Goal: Task Accomplishment & Management: Complete application form

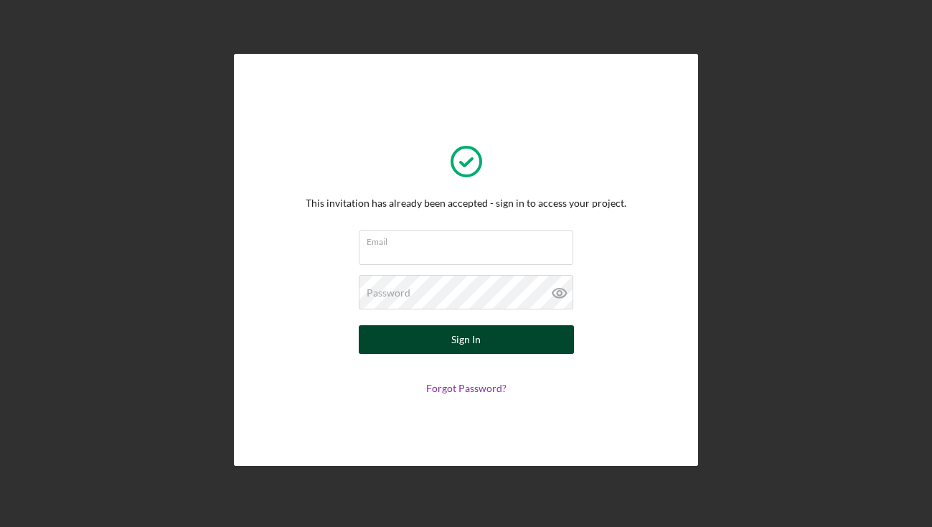
type input "[EMAIL_ADDRESS][DOMAIN_NAME]"
click at [463, 341] on div "Sign In" at bounding box center [465, 339] width 29 height 29
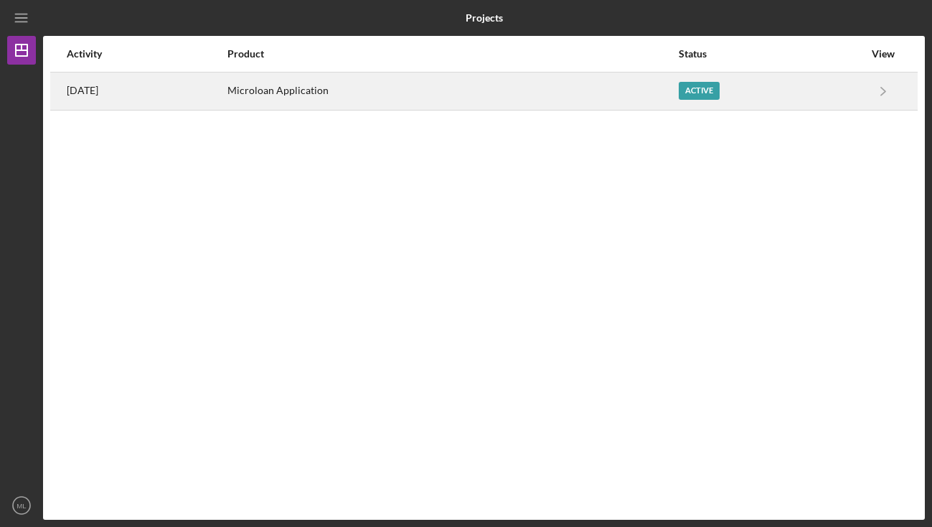
click at [720, 89] on div "Active" at bounding box center [699, 91] width 41 height 18
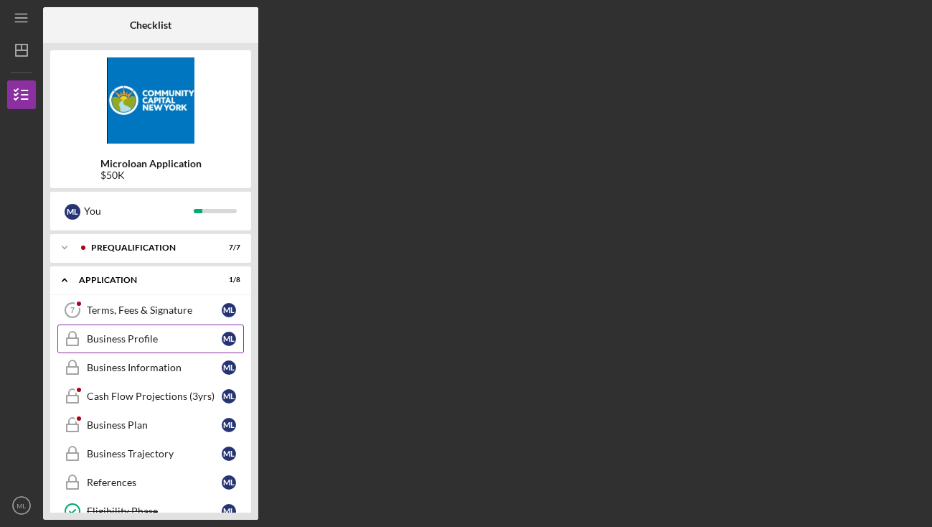
click at [187, 336] on div "Business Profile" at bounding box center [154, 338] width 135 height 11
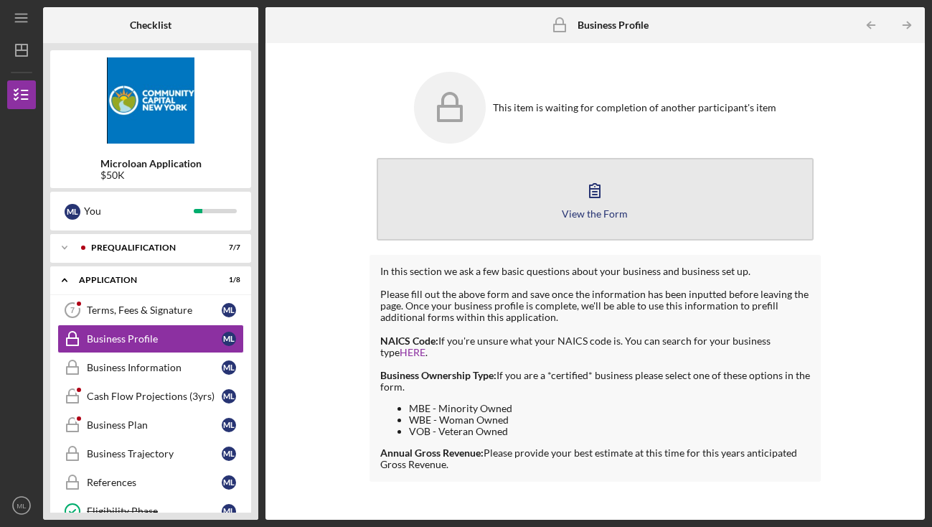
click at [586, 197] on icon "button" at bounding box center [595, 190] width 36 height 36
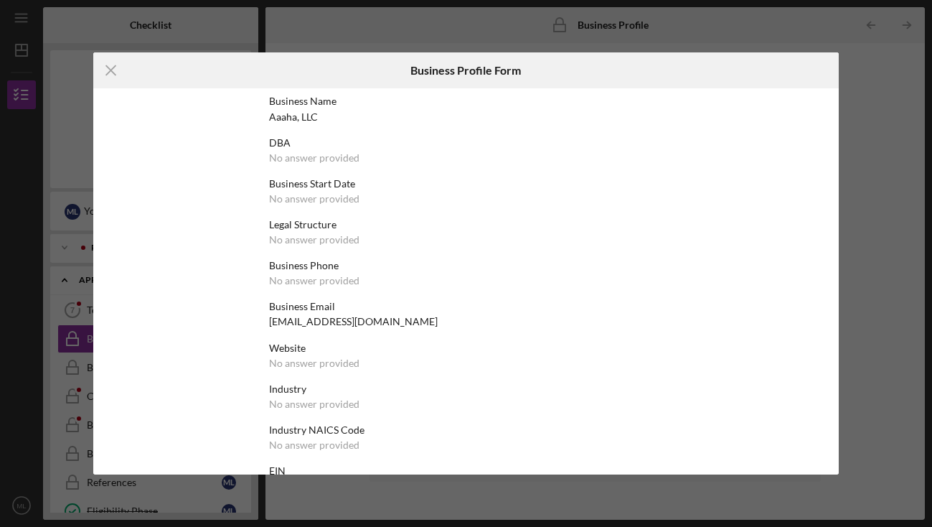
click at [880, 83] on div "Icon/Menu Close Business Profile Form Business Name Aaaha, LLC DBA No answer pr…" at bounding box center [466, 263] width 932 height 527
